Goal: Task Accomplishment & Management: Manage account settings

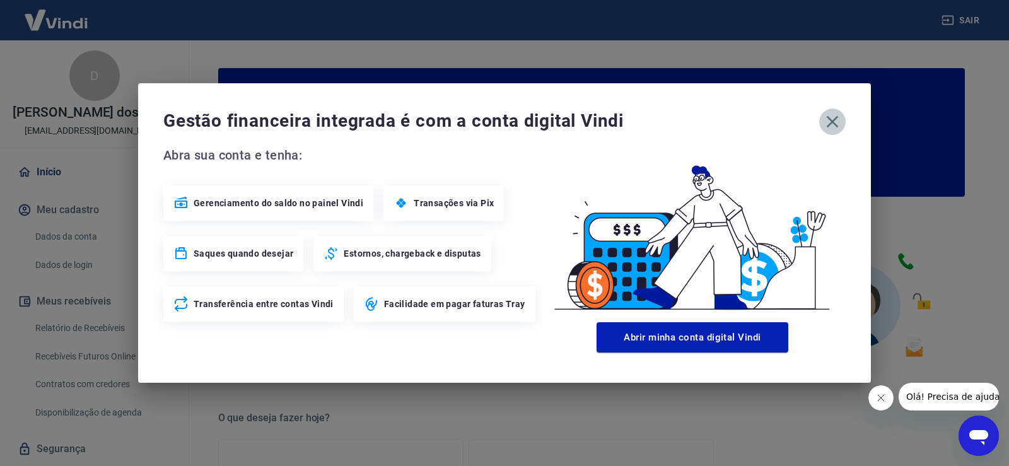
click at [834, 119] on icon "button" at bounding box center [833, 122] width 12 height 12
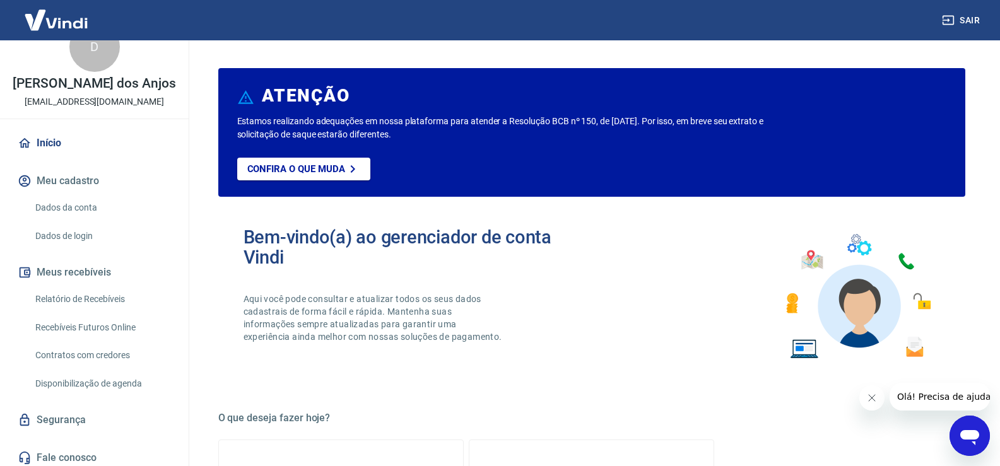
scroll to position [35, 0]
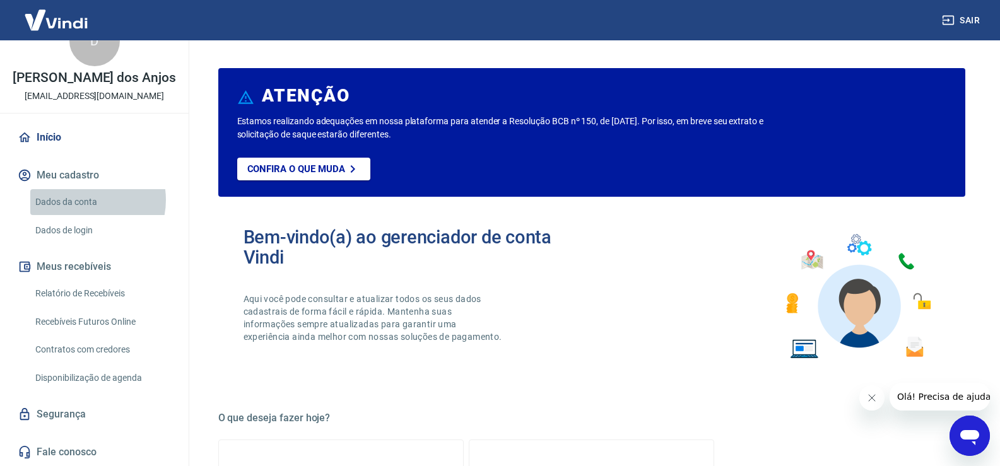
click at [85, 200] on link "Dados da conta" at bounding box center [101, 202] width 143 height 26
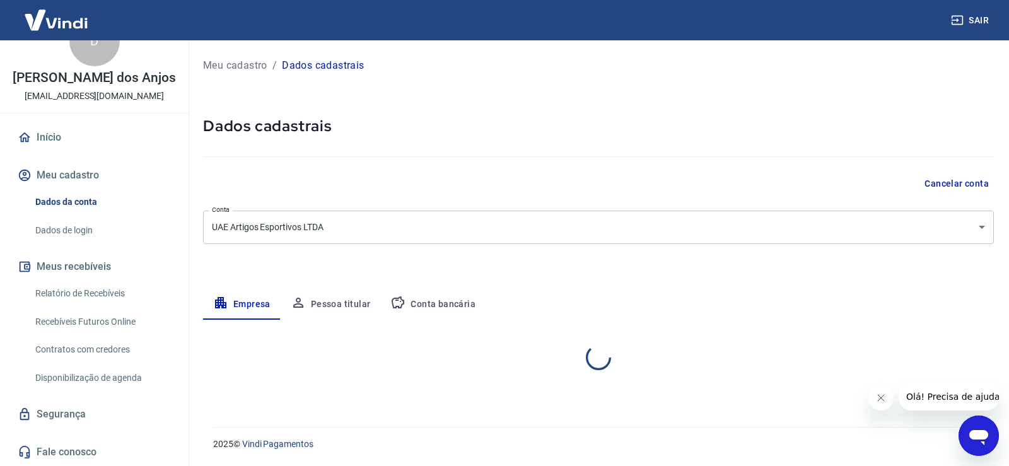
select select "SP"
select select "business"
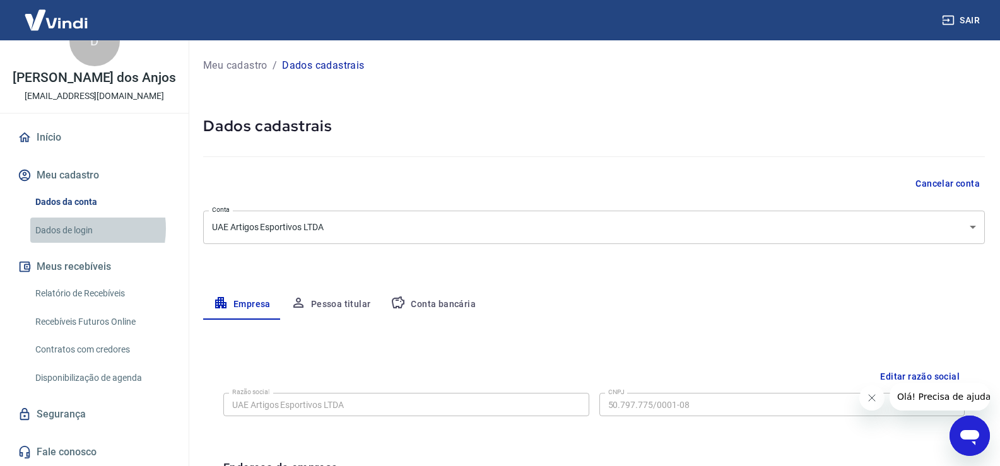
click at [79, 228] on link "Dados de login" at bounding box center [101, 231] width 143 height 26
